Goal: Navigation & Orientation: Find specific page/section

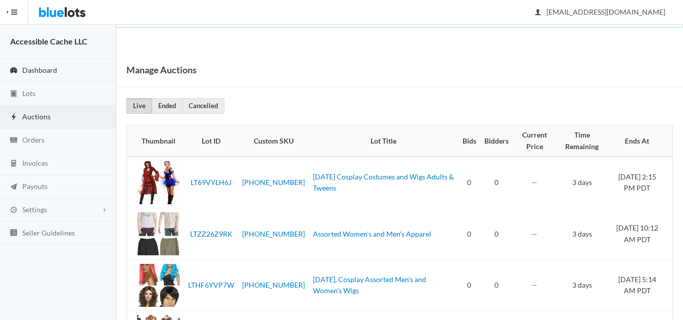
click at [38, 68] on span "Dashboard" at bounding box center [39, 70] width 35 height 9
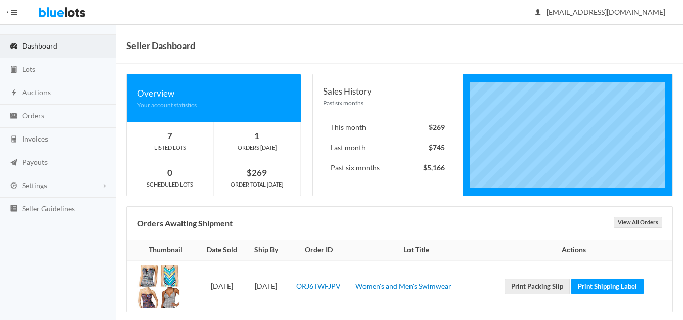
scroll to position [37, 0]
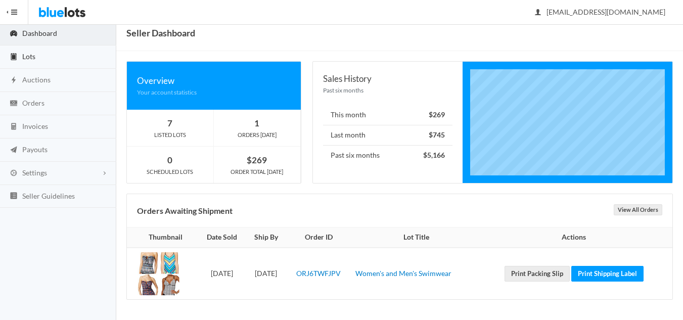
click at [26, 57] on span "Lots" at bounding box center [28, 56] width 13 height 9
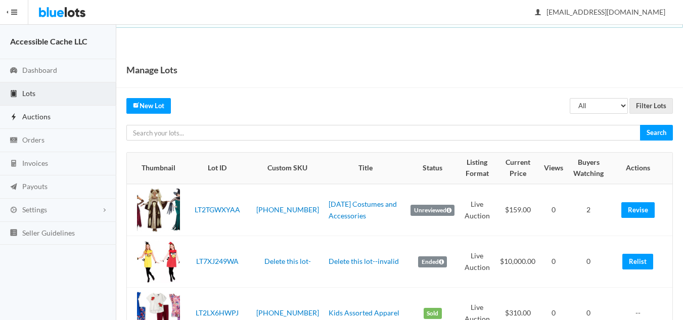
click at [35, 117] on span "Auctions" at bounding box center [36, 116] width 28 height 9
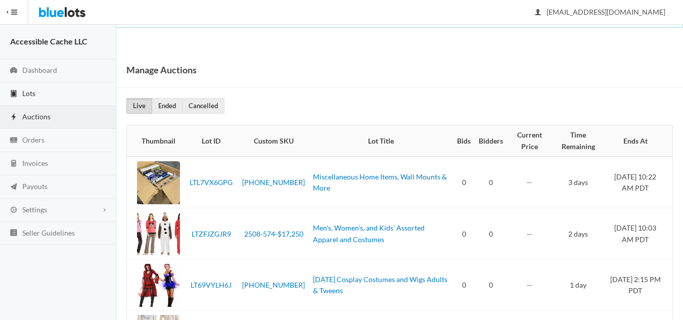
click at [35, 94] on span "Lots" at bounding box center [28, 93] width 13 height 9
